Goal: Information Seeking & Learning: Learn about a topic

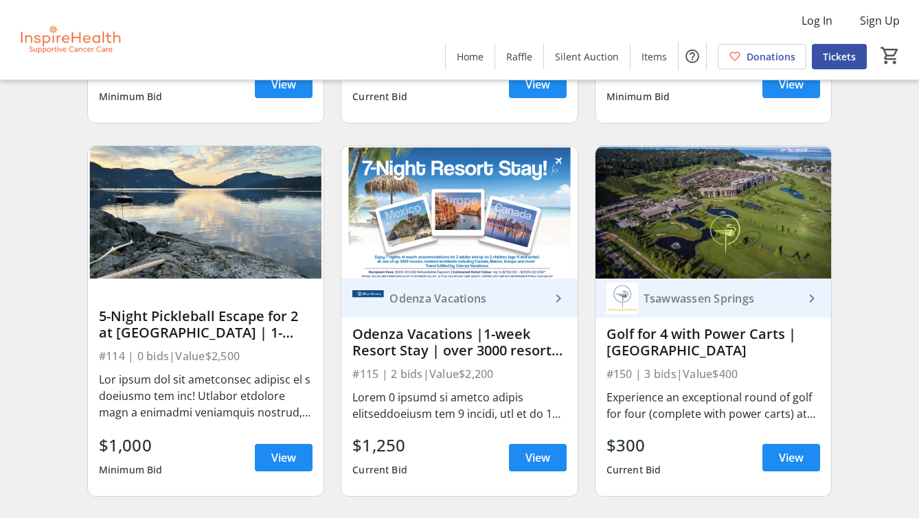
scroll to position [2673, 0]
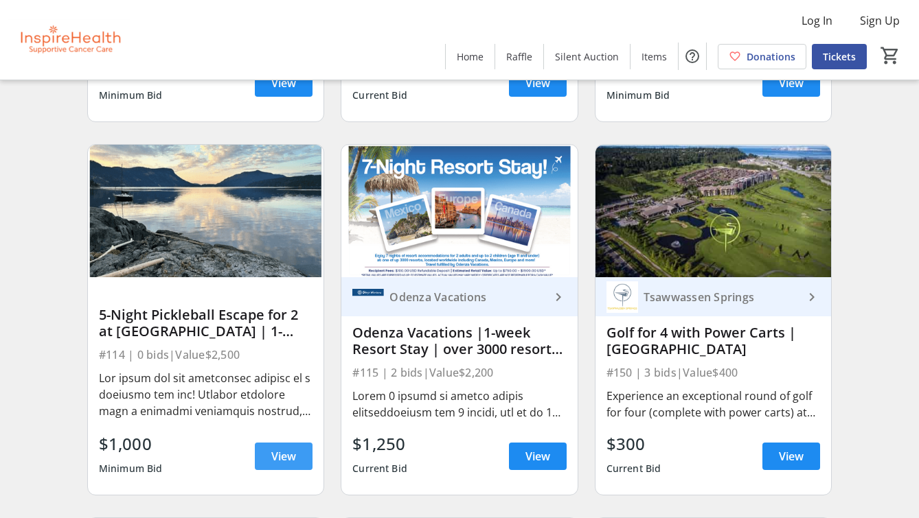
click at [277, 455] on span "View" at bounding box center [283, 456] width 25 height 16
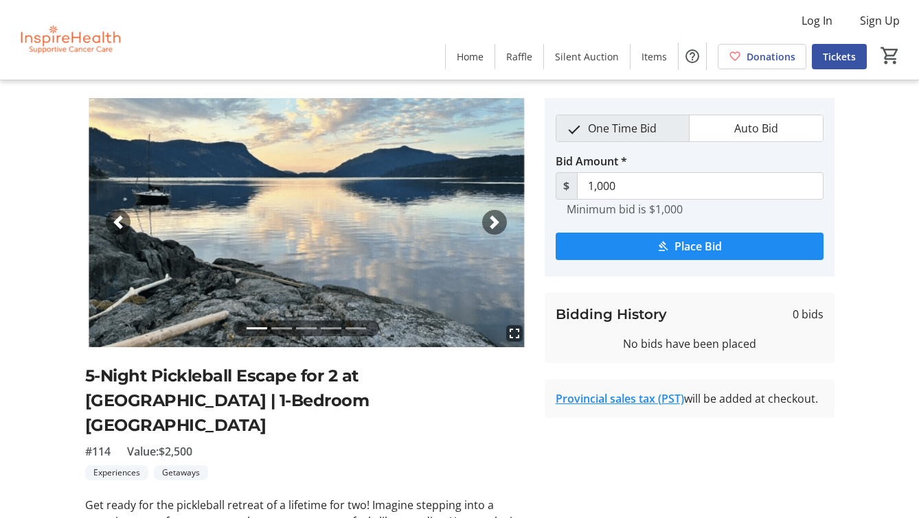
scroll to position [3, 0]
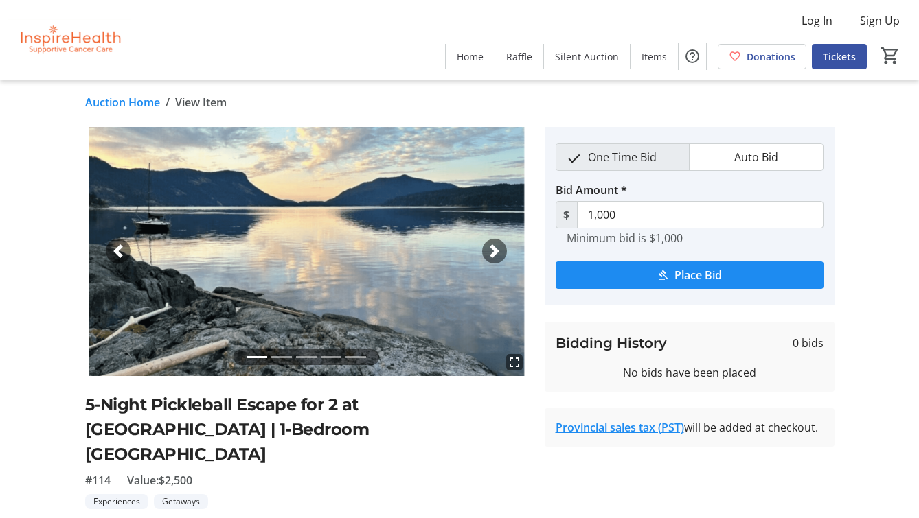
click at [494, 247] on span "button" at bounding box center [495, 251] width 14 height 14
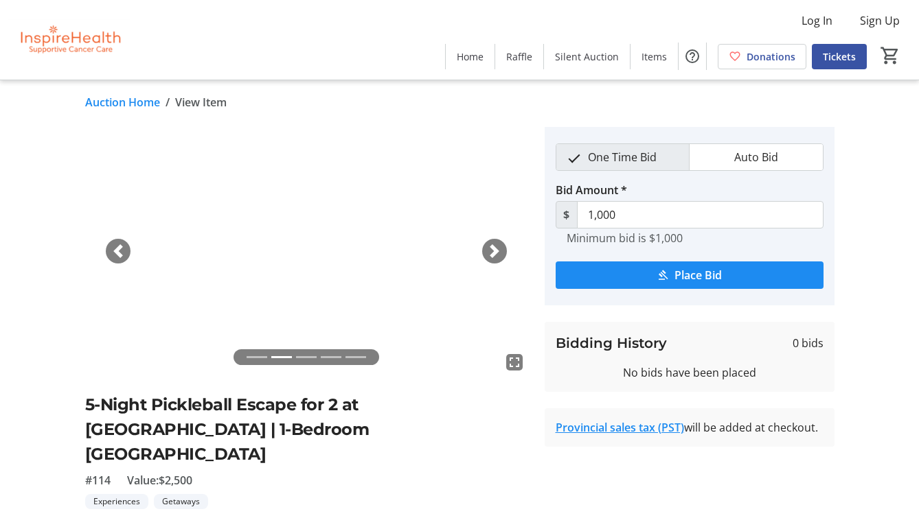
click at [494, 248] on span "button" at bounding box center [495, 251] width 14 height 14
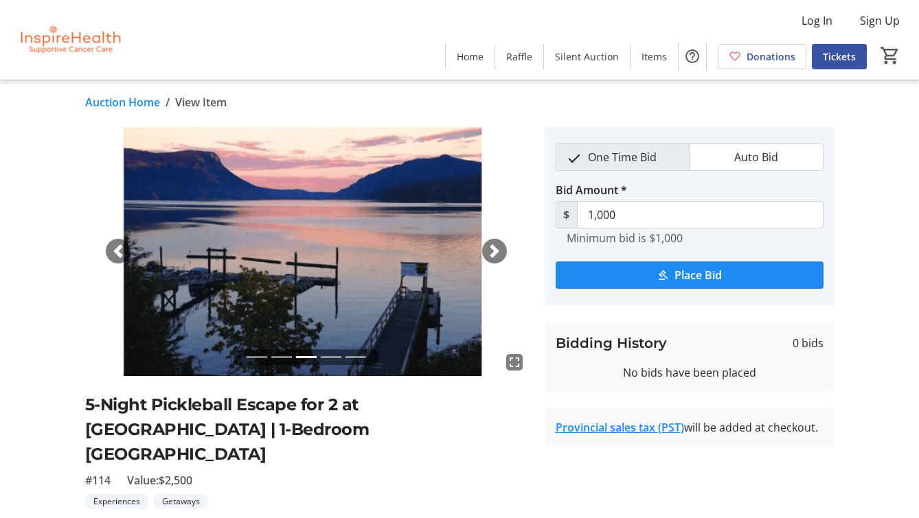
click at [494, 248] on span "button" at bounding box center [495, 251] width 14 height 14
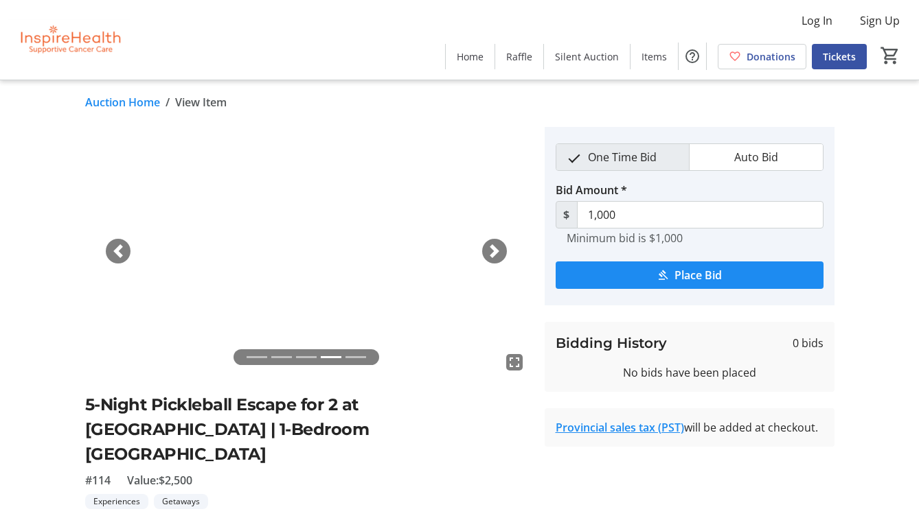
click at [494, 248] on span "button" at bounding box center [495, 251] width 14 height 14
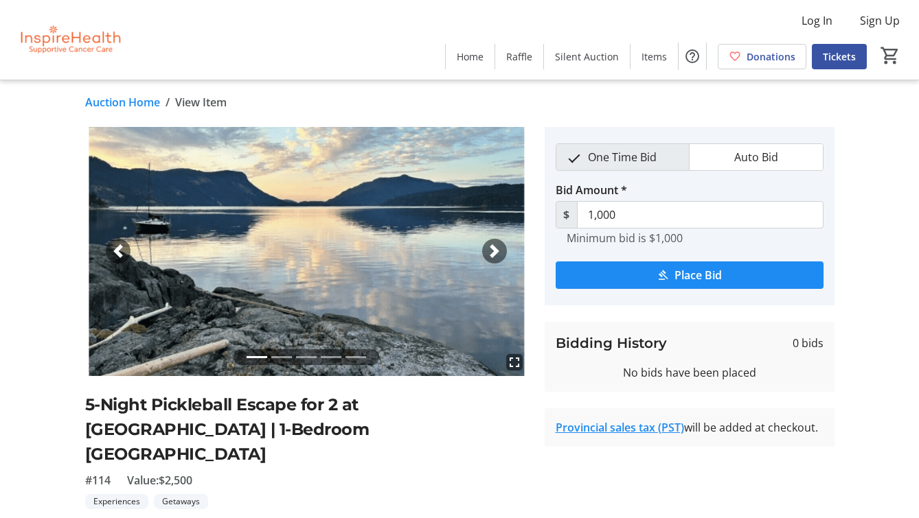
click at [494, 248] on span "button" at bounding box center [495, 251] width 14 height 14
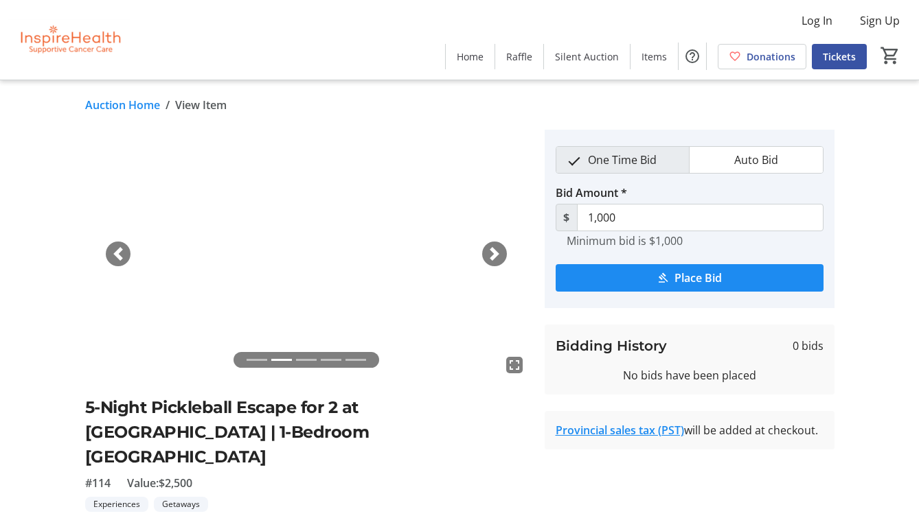
scroll to position [1, 0]
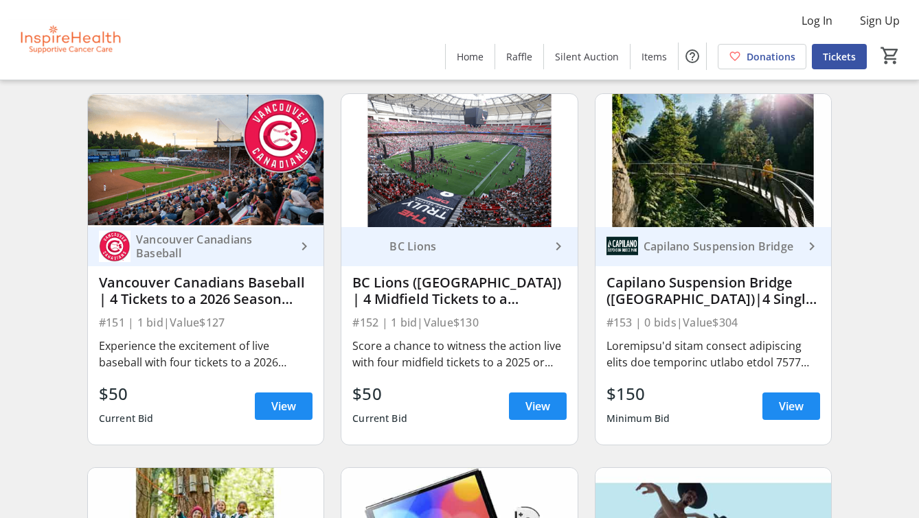
scroll to position [3101, 0]
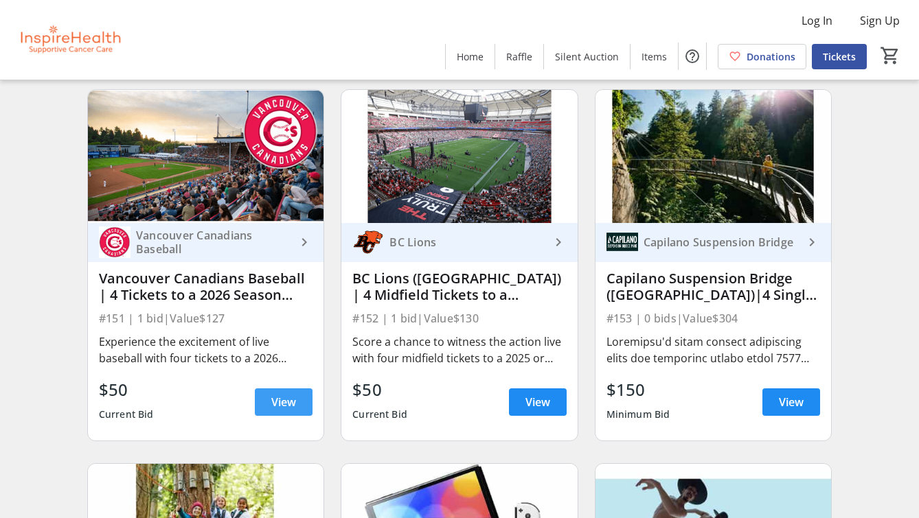
click at [283, 403] on span "View" at bounding box center [283, 402] width 25 height 16
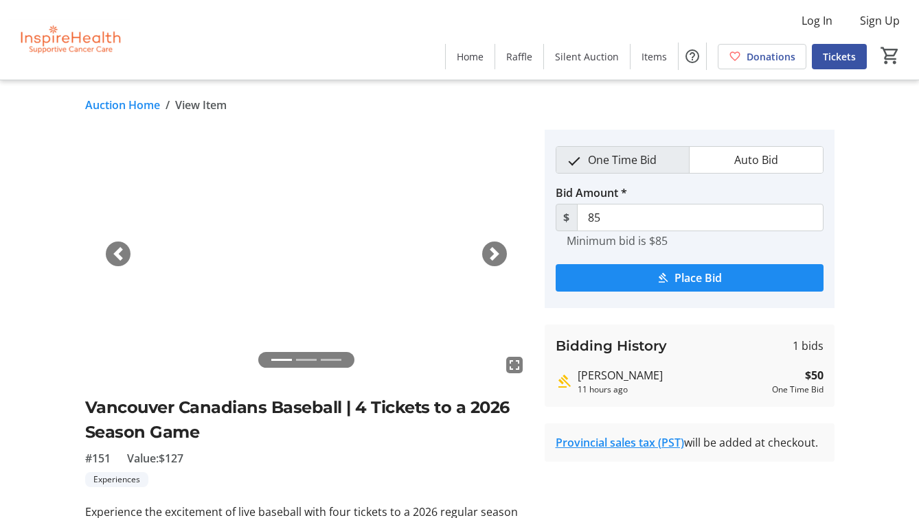
scroll to position [9, 0]
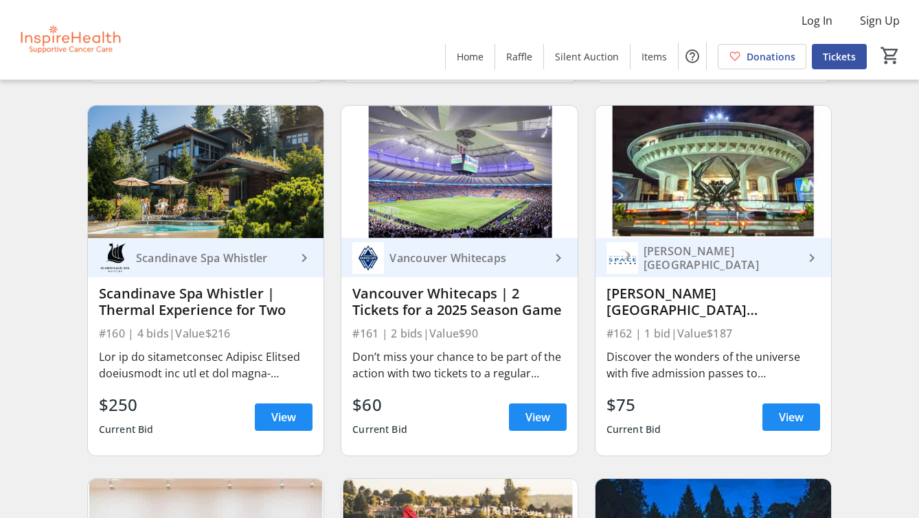
scroll to position [4212, 0]
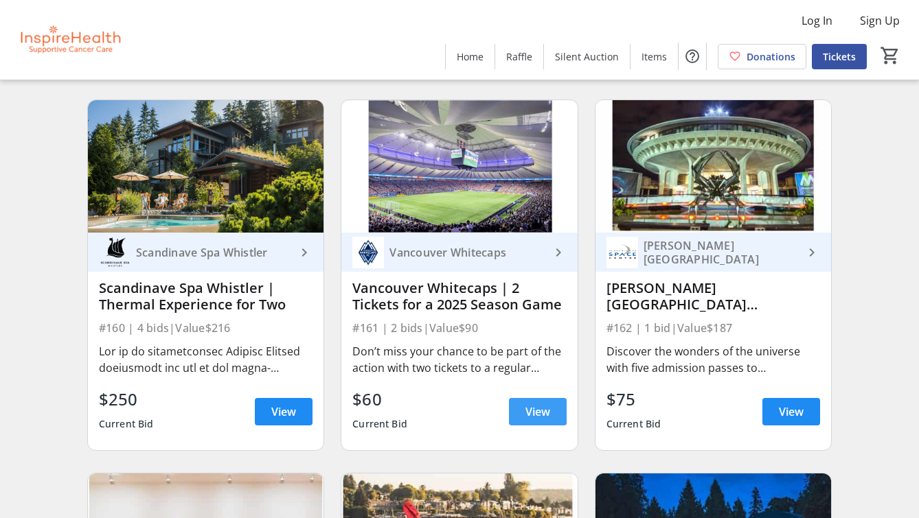
click at [536, 414] on span "View" at bounding box center [537, 412] width 25 height 16
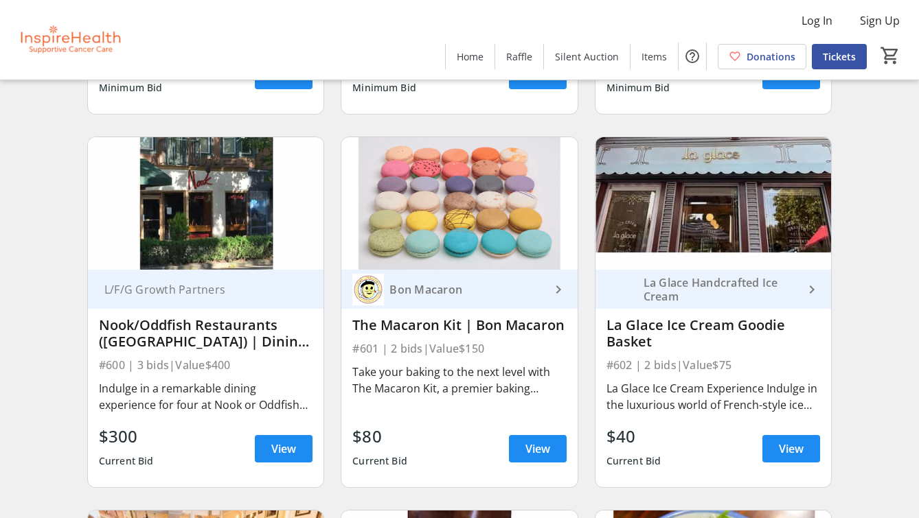
scroll to position [8285, 0]
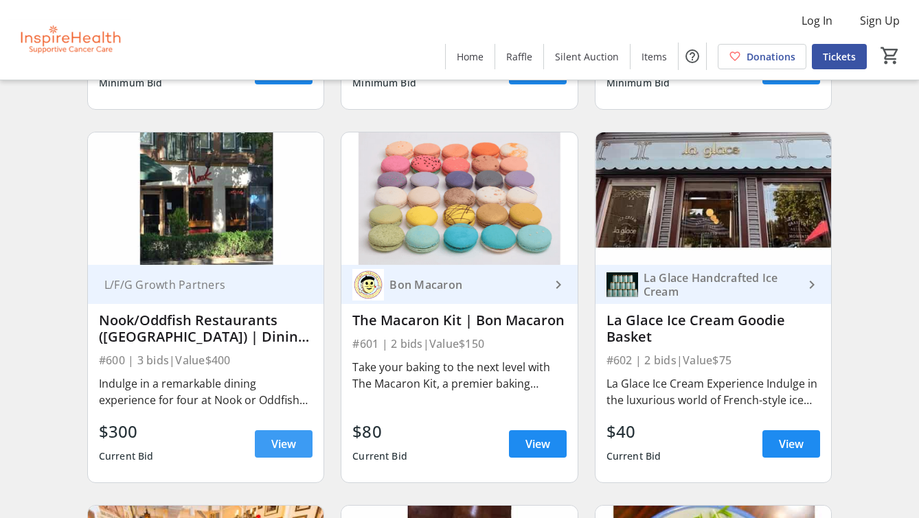
click at [281, 439] on span "View" at bounding box center [283, 444] width 25 height 16
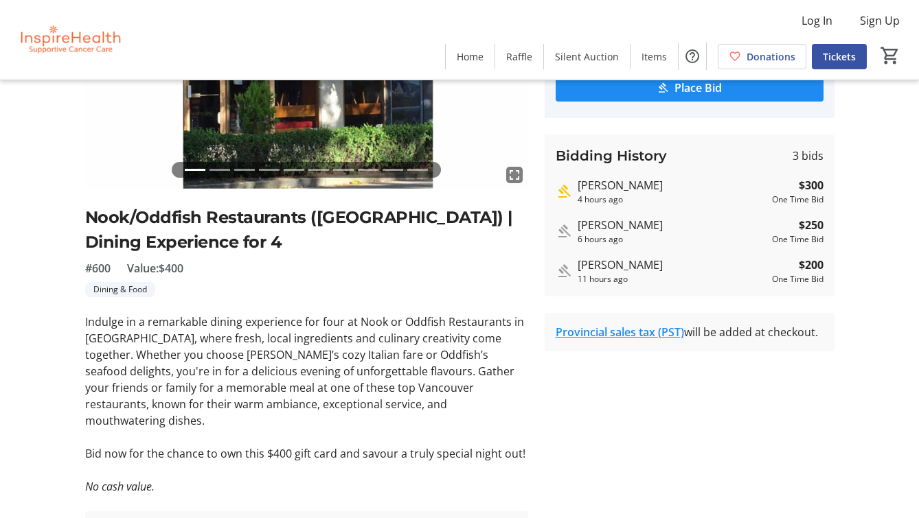
scroll to position [190, 0]
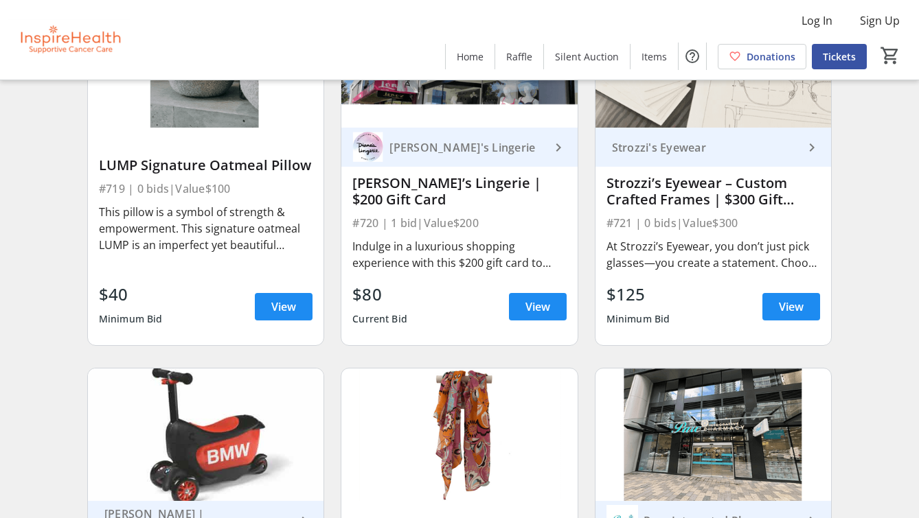
scroll to position [12152, 0]
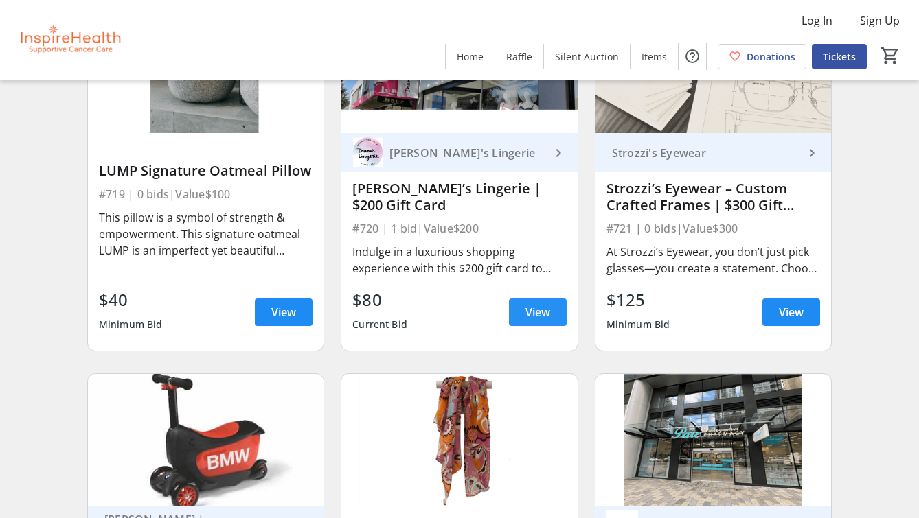
click at [532, 308] on span "View" at bounding box center [537, 312] width 25 height 16
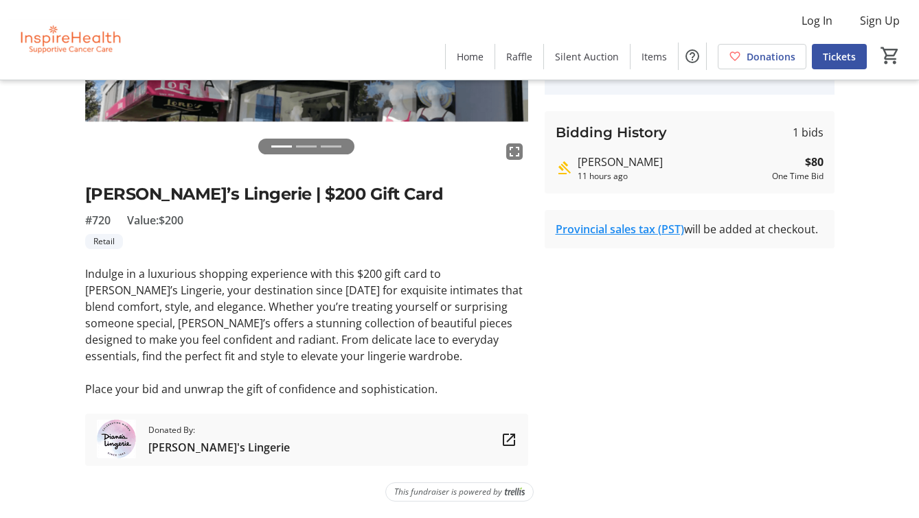
scroll to position [214, 0]
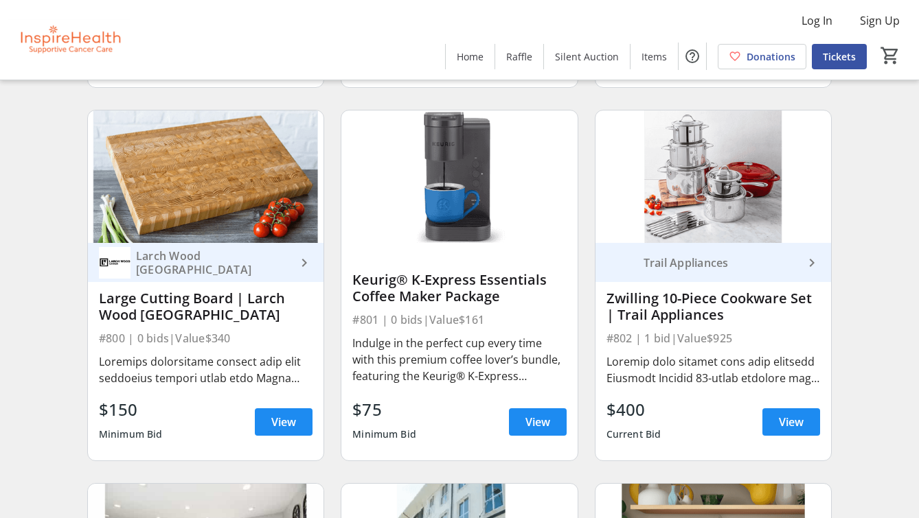
scroll to position [13920, 0]
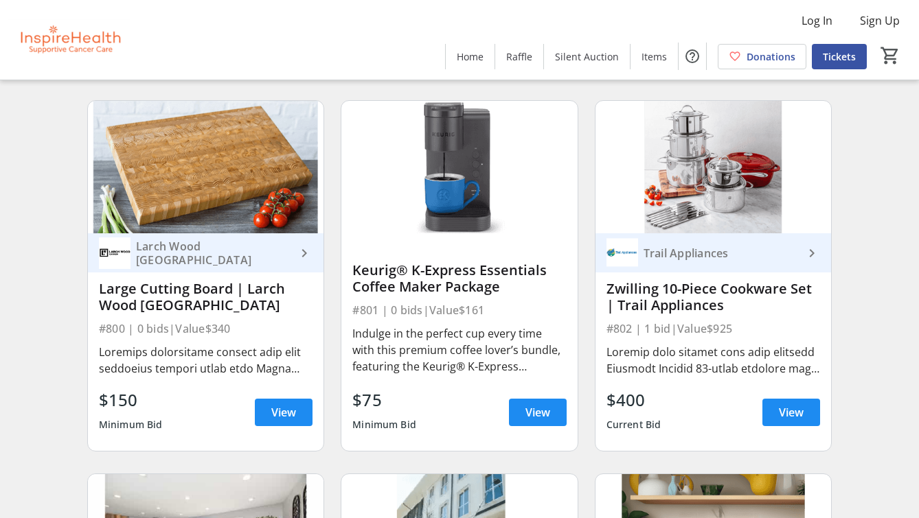
click at [301, 254] on mat-icon "keyboard_arrow_right" at bounding box center [304, 253] width 16 height 16
